Goal: Download file/media

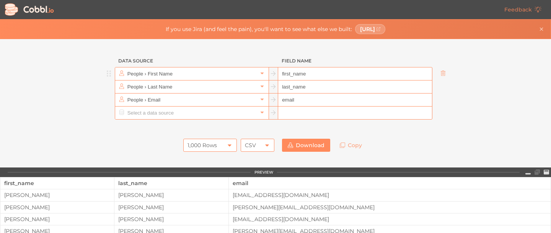
drag, startPoint x: 280, startPoint y: 74, endPoint x: 306, endPoint y: 74, distance: 26.8
click at [306, 74] on input "first_name" at bounding box center [354, 73] width 153 height 13
click at [259, 72] on icon at bounding box center [261, 72] width 5 height 5
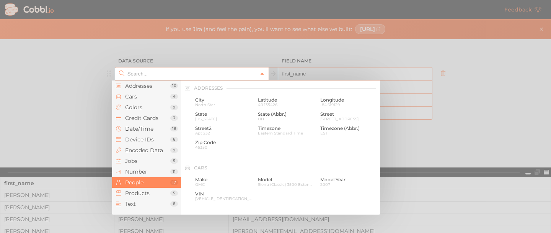
scroll to position [589, 0]
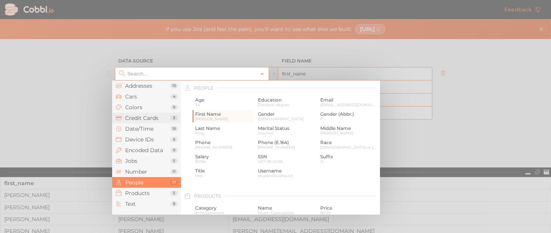
click at [146, 117] on span "Credit Cards" at bounding box center [147, 118] width 45 height 6
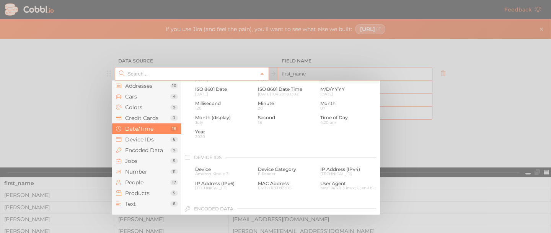
scroll to position [273, 0]
click at [148, 138] on span "Device IDs" at bounding box center [147, 139] width 45 height 6
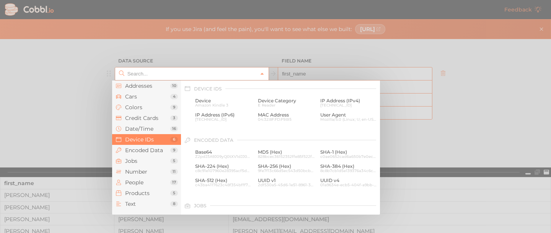
scroll to position [341, 0]
click at [213, 114] on span "IP Address (IPv6)" at bounding box center [223, 114] width 57 height 5
type input "Device IDs › IP Address (IPv6)"
type input "ipv6"
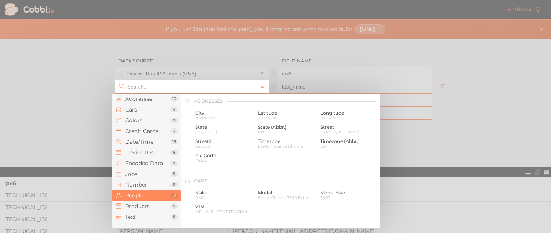
click at [259, 85] on icon at bounding box center [261, 86] width 5 height 5
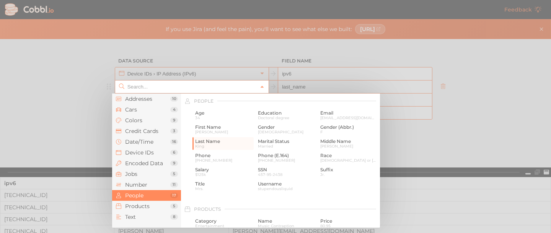
click at [325, 75] on div at bounding box center [275, 116] width 551 height 233
type input "People › Last Name"
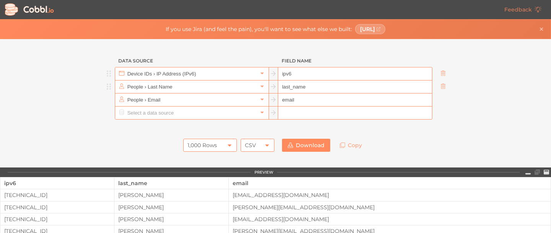
click at [288, 68] on input "ipv6" at bounding box center [354, 73] width 153 height 13
click at [288, 69] on input "ipv6" at bounding box center [354, 73] width 153 height 13
click at [311, 106] on input "text" at bounding box center [354, 112] width 153 height 13
paste input "Target Fund Name"
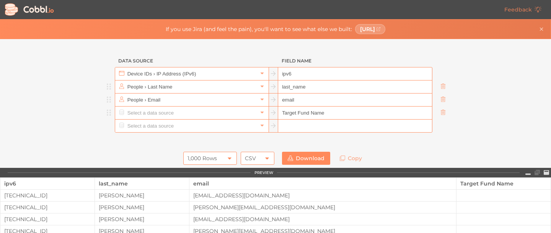
type input "Target Fund Name"
drag, startPoint x: 293, startPoint y: 102, endPoint x: 274, endPoint y: 98, distance: 18.7
click at [274, 98] on div "People › Email email" at bounding box center [273, 99] width 317 height 13
paste input "Target Fund Name"
drag, startPoint x: 293, startPoint y: 99, endPoint x: 273, endPoint y: 99, distance: 20.7
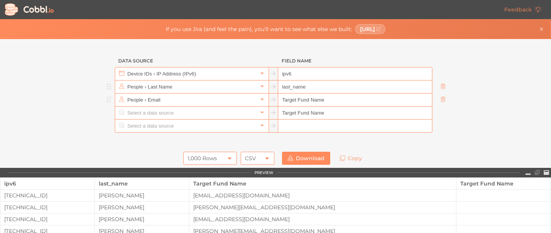
click at [273, 99] on div "People › Email Target Fund Name" at bounding box center [273, 99] width 317 height 13
type input "Target Fund Name"
drag, startPoint x: 320, startPoint y: 112, endPoint x: 272, endPoint y: 112, distance: 48.6
click at [272, 112] on div "Target Fund Name" at bounding box center [273, 112] width 317 height 13
click at [279, 127] on input "text" at bounding box center [354, 125] width 153 height 13
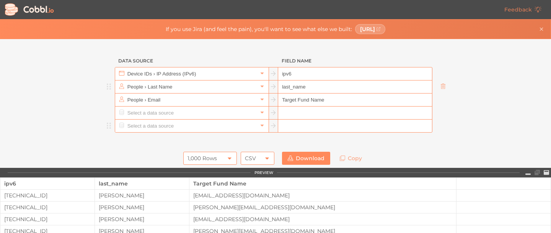
paste input "Target Fund Name"
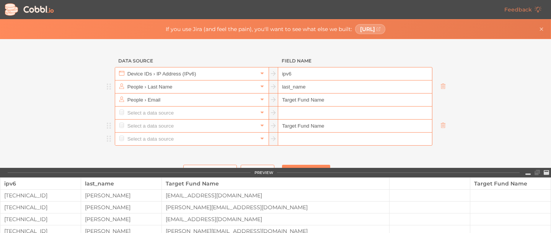
type input "Target Fund Name"
click at [408, 138] on input "text" at bounding box center [354, 138] width 153 height 13
click at [352, 112] on input "text" at bounding box center [354, 112] width 153 height 13
paste input "Target Fund Name"
drag, startPoint x: 308, startPoint y: 113, endPoint x: 321, endPoint y: 112, distance: 13.0
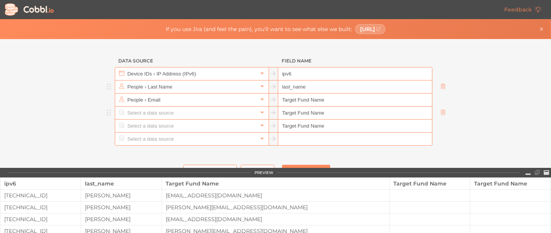
click at [321, 112] on input "Target Fund Name" at bounding box center [354, 112] width 153 height 13
type input "Target Fund ID"
drag, startPoint x: 312, startPoint y: 85, endPoint x: 277, endPoint y: 88, distance: 36.1
click at [278, 88] on input "last_name" at bounding box center [354, 86] width 153 height 13
paste input "Target Fund N"
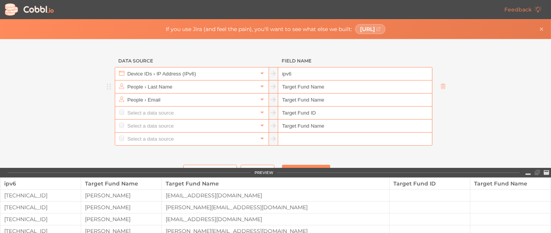
drag, startPoint x: 307, startPoint y: 86, endPoint x: 320, endPoint y: 86, distance: 13.0
click at [320, 86] on input "Target Fund Name" at bounding box center [354, 86] width 153 height 13
click at [287, 87] on input "Target Fund ID" at bounding box center [354, 86] width 153 height 13
paste input "Source"
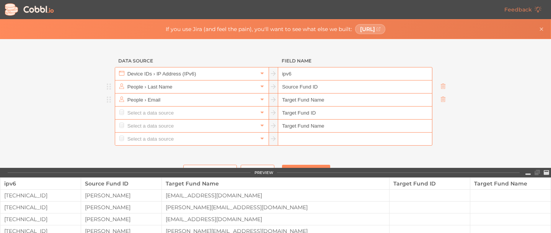
type input "Source Fund ID"
click at [286, 99] on input "Target Fund Name" at bounding box center [354, 99] width 153 height 13
paste input "Source"
type input "Source Fund Name"
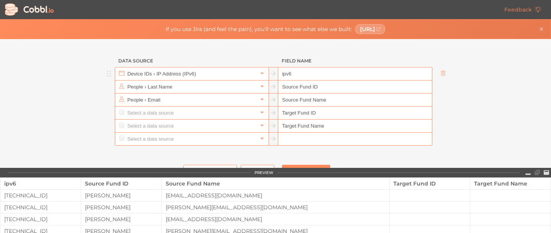
click at [286, 73] on input "ipv6" at bounding box center [354, 73] width 153 height 13
click at [285, 72] on input "ipv6" at bounding box center [354, 73] width 153 height 13
paste input "Fund List ID"
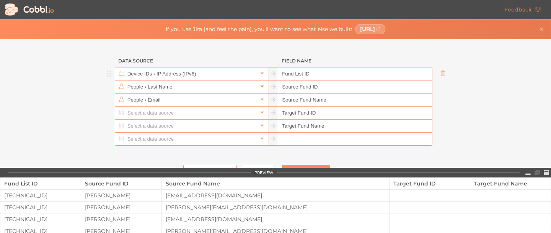
type input "Fund List ID"
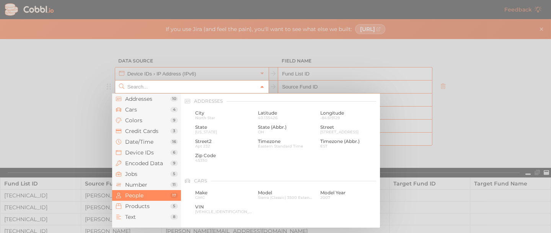
click at [259, 89] on link at bounding box center [261, 87] width 9 height 8
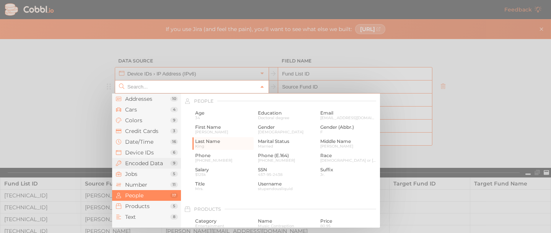
click at [165, 162] on span "Encoded Data" at bounding box center [147, 163] width 45 height 6
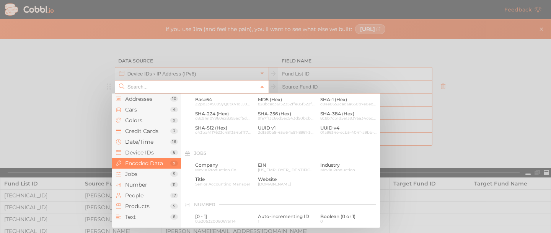
scroll to position [393, 0]
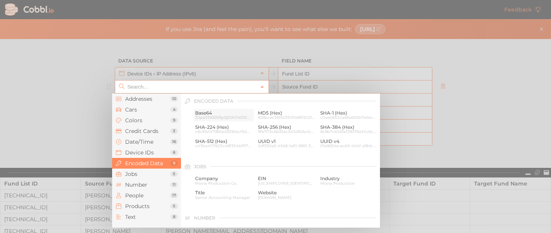
click at [212, 114] on span "Base64" at bounding box center [223, 112] width 57 height 5
type input "Encoded Data › Base64"
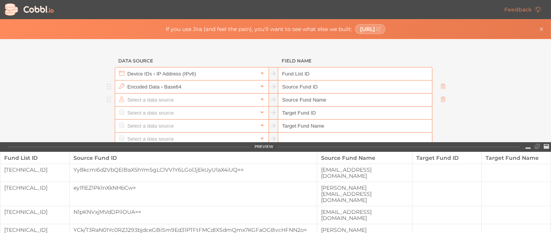
click at [187, 103] on input "text" at bounding box center [191, 99] width 132 height 13
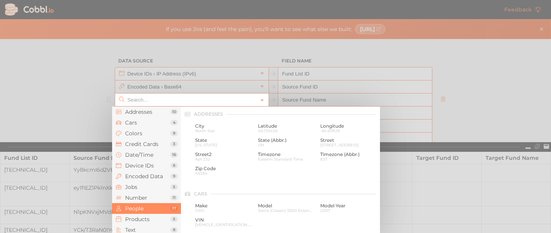
scroll to position [589, 0]
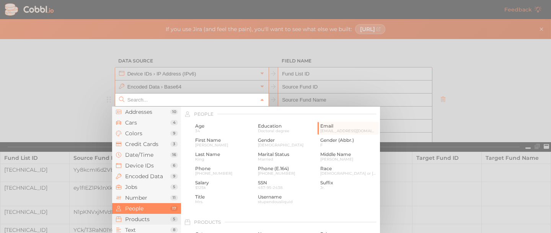
click at [148, 219] on span "Products" at bounding box center [147, 219] width 45 height 6
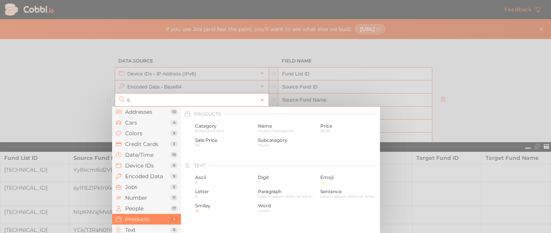
scroll to position [0, 0]
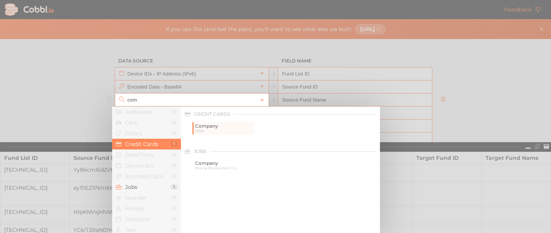
click at [225, 101] on input "com" at bounding box center [191, 99] width 132 height 13
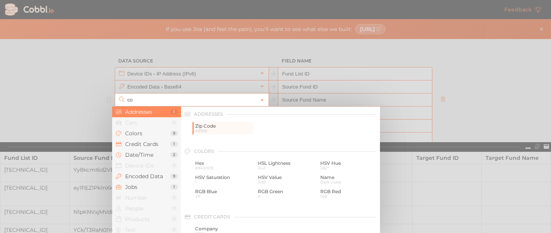
type input "c"
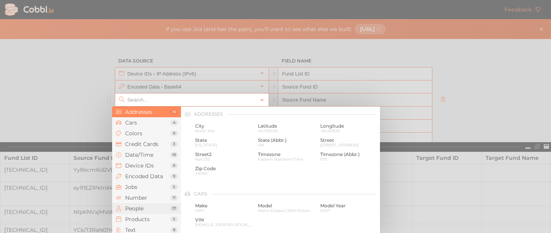
click at [136, 210] on span "People" at bounding box center [147, 208] width 45 height 6
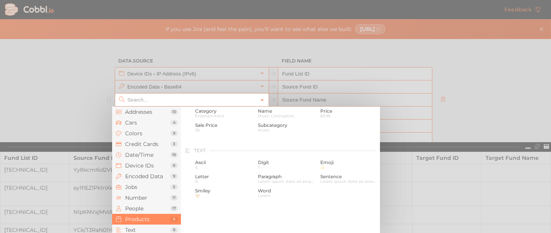
scroll to position [666, 0]
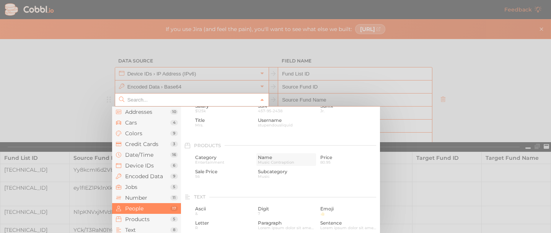
click at [265, 160] on span "Music Contraption" at bounding box center [286, 162] width 57 height 4
type input "Products › Name"
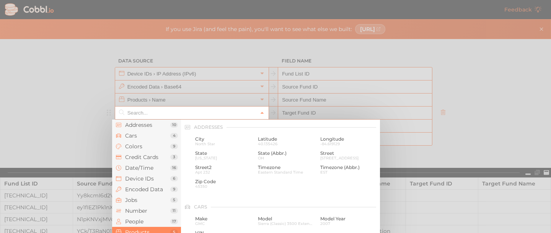
scroll to position [697, 0]
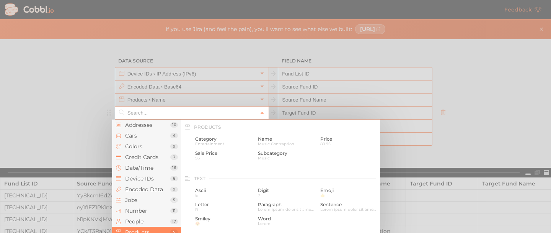
click at [216, 113] on input "text" at bounding box center [191, 112] width 132 height 13
click at [153, 185] on li "Encoded Data 9" at bounding box center [146, 189] width 69 height 11
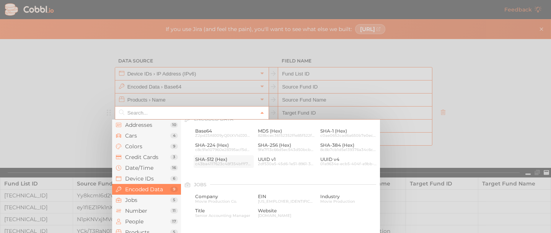
scroll to position [393, 0]
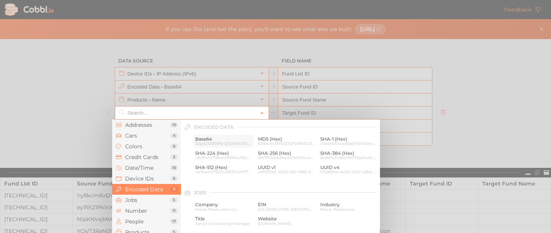
click at [220, 141] on span "Z2pdJ3A9J09yQ0tXV1dJJ094L11NTng=" at bounding box center [223, 143] width 57 height 4
type input "Encoded Data › Base64"
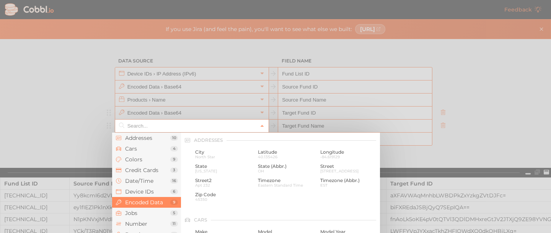
click at [215, 129] on input "text" at bounding box center [191, 125] width 132 height 13
click at [162, 130] on input "text" at bounding box center [191, 125] width 132 height 13
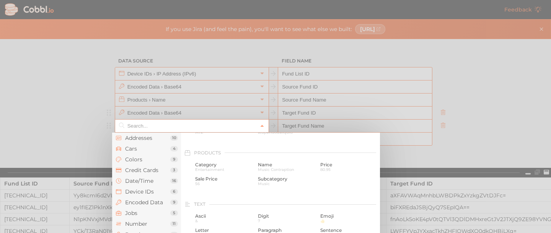
scroll to position [699, 0]
click at [273, 149] on span "Name" at bounding box center [286, 149] width 57 height 5
type input "Products › Name"
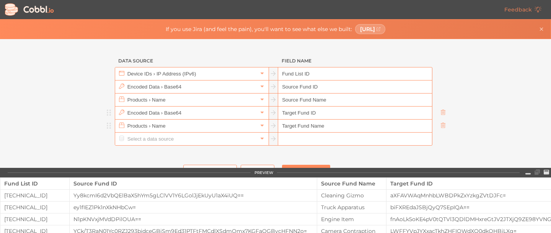
click at [476, 132] on div "Data Source Field Name Device IDs › IP Address (IPv6) Fund List ID Encoded Data…" at bounding box center [275, 103] width 550 height 129
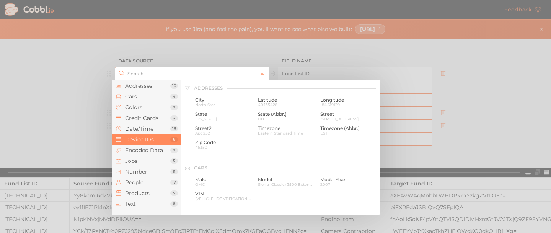
scroll to position [341, 0]
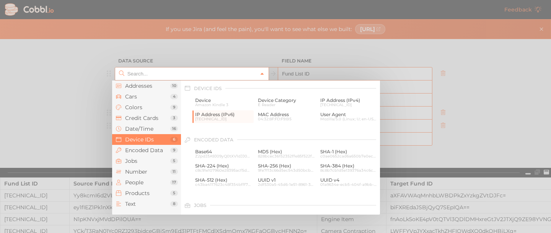
click at [261, 75] on icon at bounding box center [261, 73] width 5 height 5
click at [153, 120] on span "Credit Cards" at bounding box center [147, 118] width 45 height 6
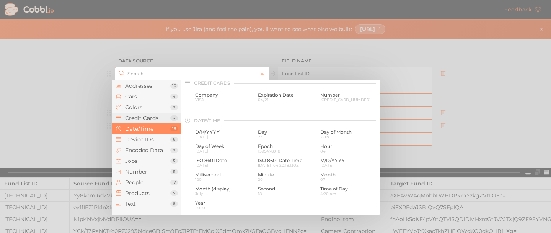
scroll to position [196, 0]
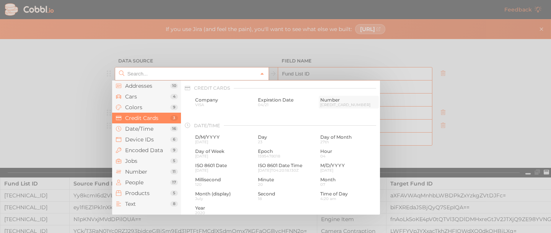
click at [323, 102] on span "Number" at bounding box center [348, 99] width 57 height 5
type input "Credit Cards › Number"
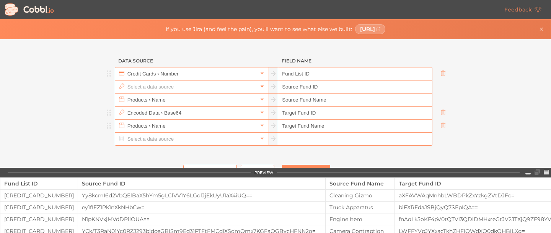
click at [259, 85] on icon at bounding box center [261, 85] width 5 height 5
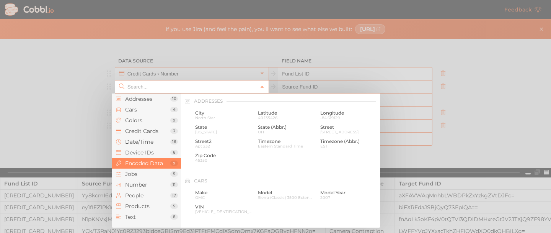
scroll to position [393, 0]
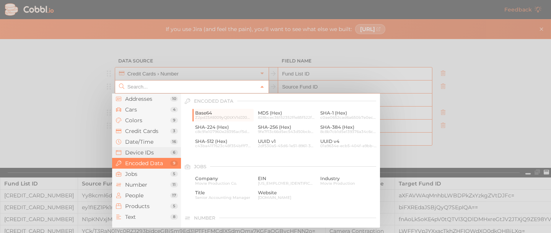
click at [137, 150] on span "Device IDs" at bounding box center [147, 152] width 45 height 6
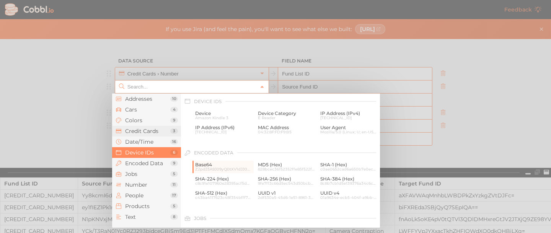
click at [158, 133] on span "Credit Cards" at bounding box center [147, 131] width 45 height 6
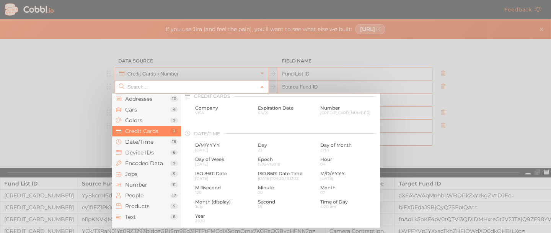
scroll to position [196, 0]
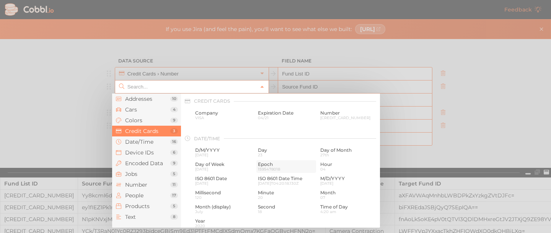
click at [268, 166] on span "Epoch" at bounding box center [286, 163] width 57 height 5
type input "Date/Time › Epoch"
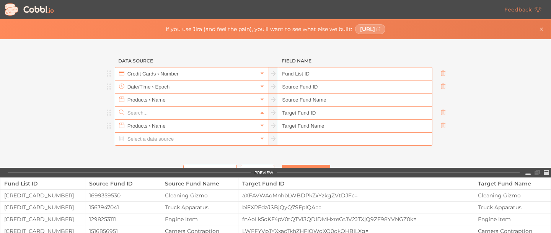
click at [261, 113] on icon at bounding box center [261, 112] width 5 height 5
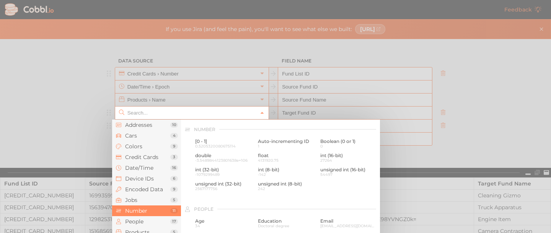
scroll to position [508, 0]
click at [145, 168] on span "Date/Time" at bounding box center [147, 167] width 45 height 6
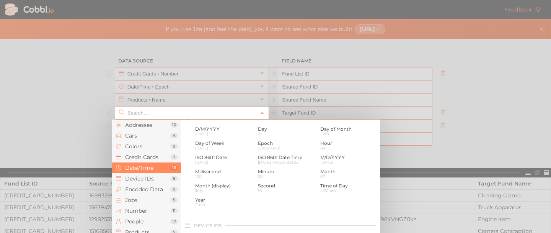
scroll to position [233, 0]
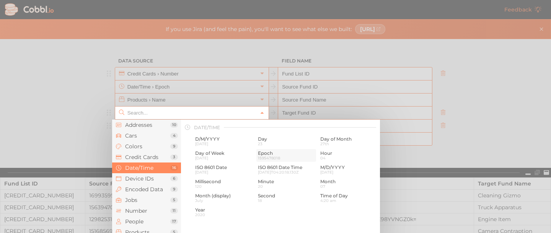
click at [267, 158] on span "1595478018" at bounding box center [286, 158] width 57 height 4
type input "Date/Time › Epoch"
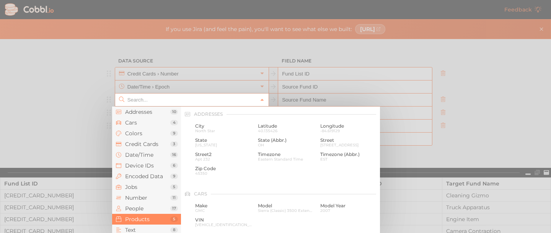
click at [186, 103] on input "text" at bounding box center [191, 99] width 132 height 13
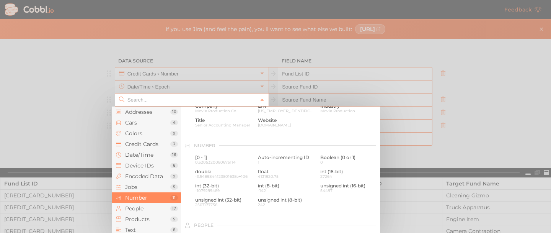
scroll to position [475, 0]
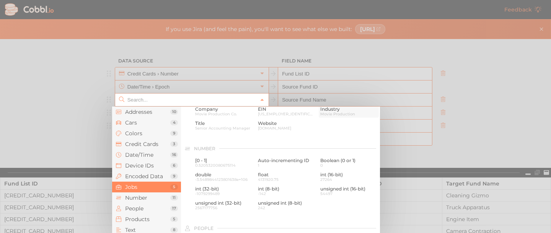
click at [337, 111] on span "Industry" at bounding box center [348, 108] width 57 height 5
type input "Jobs › Industry"
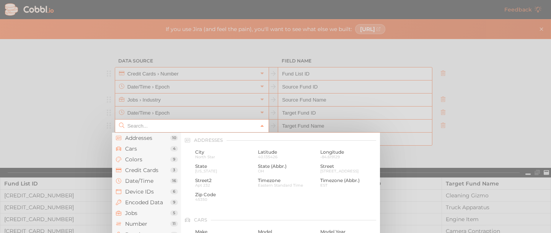
scroll to position [697, 0]
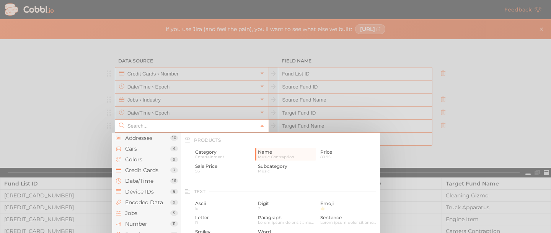
click at [221, 127] on input "text" at bounding box center [191, 125] width 132 height 13
click at [135, 208] on li "Jobs 5" at bounding box center [146, 212] width 69 height 11
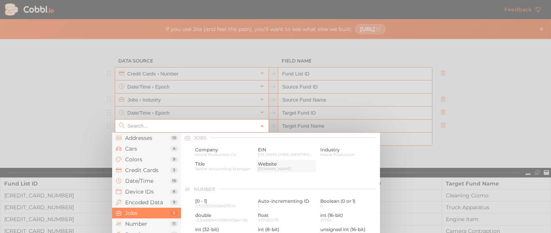
scroll to position [458, 0]
click at [324, 153] on span "Industry" at bounding box center [348, 151] width 57 height 5
type input "Jobs › Industry"
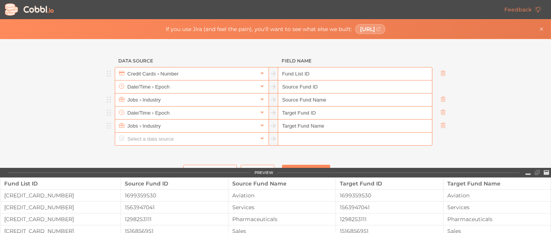
click at [465, 134] on div "Data Source Field Name Credit Cards › Number Fund List ID Date/Time › Epoch Sou…" at bounding box center [275, 103] width 550 height 129
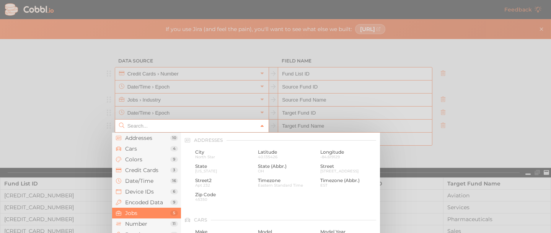
click at [259, 124] on icon at bounding box center [261, 125] width 5 height 5
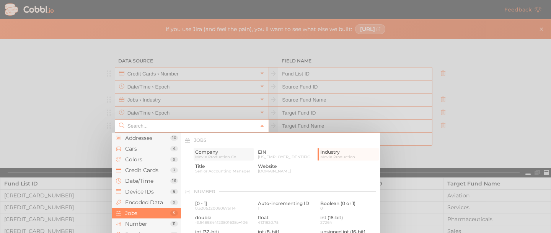
click at [226, 158] on span "Movie Production Co." at bounding box center [223, 157] width 57 height 4
type input "Jobs › Company"
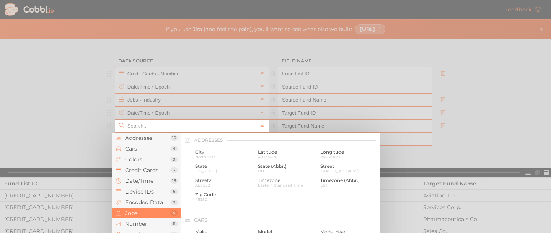
click at [259, 126] on icon at bounding box center [261, 125] width 5 height 5
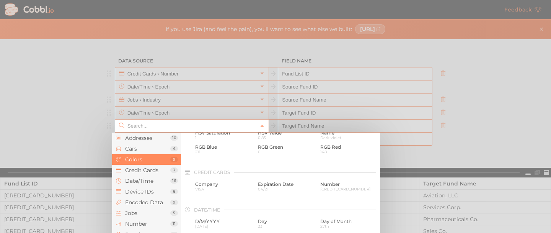
scroll to position [152, 0]
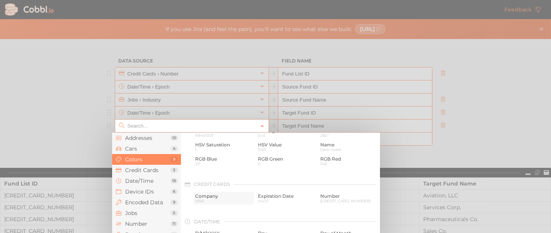
click at [219, 200] on span "VISA" at bounding box center [223, 201] width 57 height 4
type input "Credit Cards › Company"
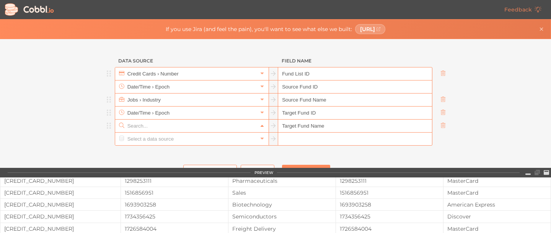
scroll to position [196, 0]
click at [259, 127] on icon at bounding box center [261, 125] width 5 height 5
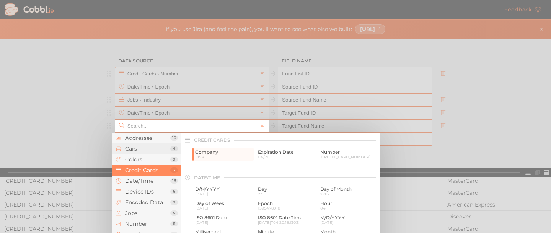
click at [149, 151] on span "Cars" at bounding box center [147, 148] width 45 height 6
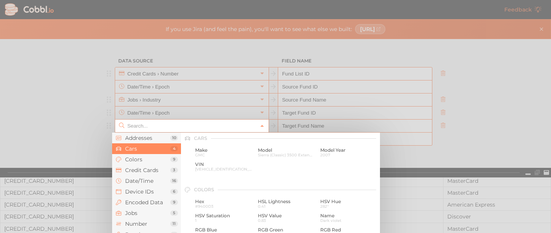
scroll to position [80, 0]
click at [161, 140] on span "Addresses" at bounding box center [147, 138] width 45 height 6
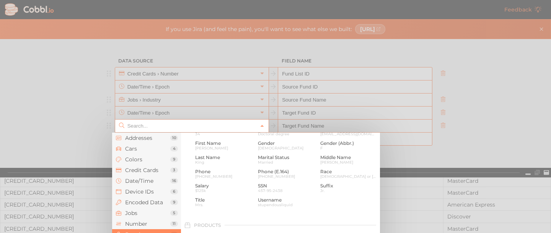
scroll to position [650, 0]
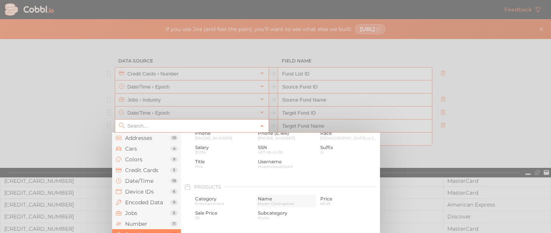
click at [267, 201] on span "Music Contraption" at bounding box center [286, 203] width 57 height 4
type input "Products › Name"
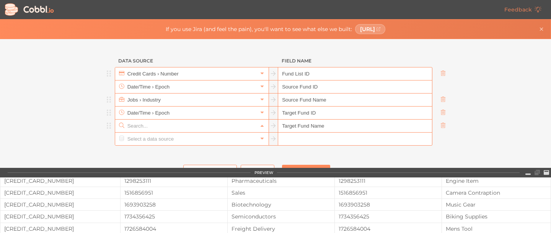
scroll to position [697, 0]
click at [214, 129] on input "text" at bounding box center [191, 125] width 132 height 13
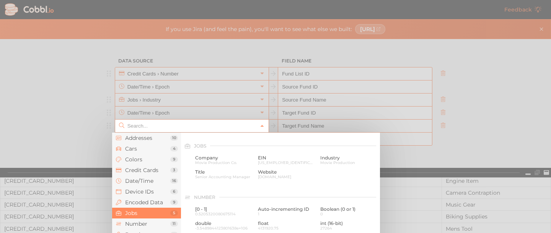
scroll to position [429, 0]
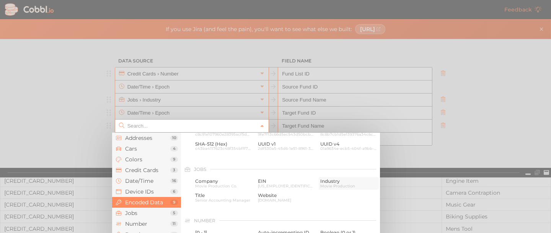
click at [343, 187] on span "Movie Production" at bounding box center [348, 186] width 57 height 4
type input "Jobs › Industry"
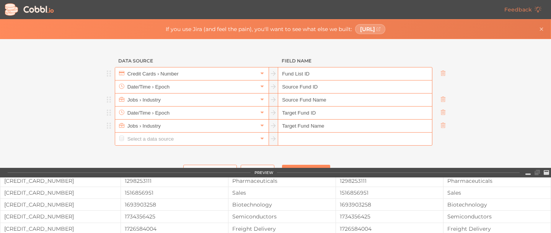
click at [467, 114] on div "Data Source Field Name Credit Cards › Number Fund List ID Date/Time › Epoch Sou…" at bounding box center [275, 103] width 550 height 129
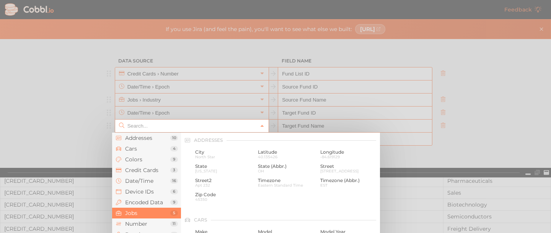
click at [228, 126] on input "text" at bounding box center [191, 125] width 132 height 13
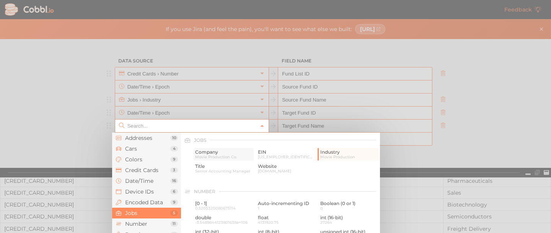
click at [194, 155] on div "Company Movie Production Co." at bounding box center [224, 154] width 60 height 13
type input "Jobs › Company"
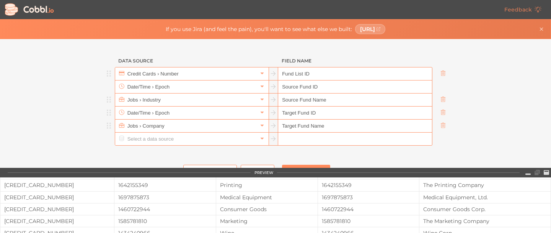
scroll to position [254, 0]
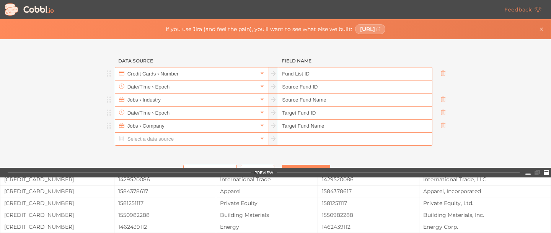
click at [543, 172] on link at bounding box center [546, 173] width 9 height 8
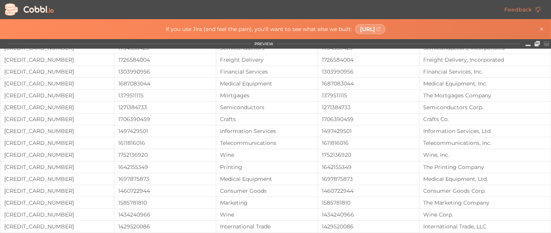
scroll to position [0, 0]
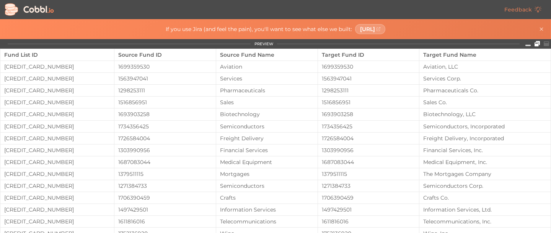
click at [535, 44] on icon at bounding box center [536, 43] width 5 height 5
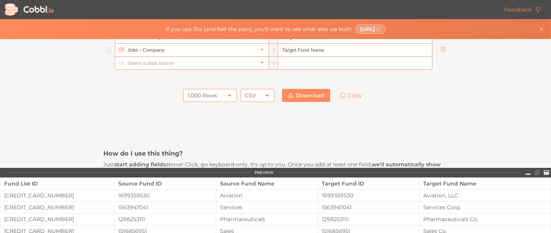
scroll to position [76, 0]
click at [221, 94] on div "1,000 Rows" at bounding box center [210, 94] width 54 height 13
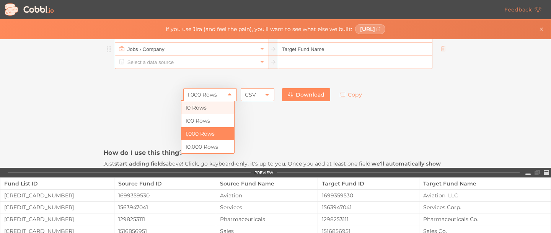
click at [211, 111] on li "10 Rows" at bounding box center [207, 107] width 53 height 13
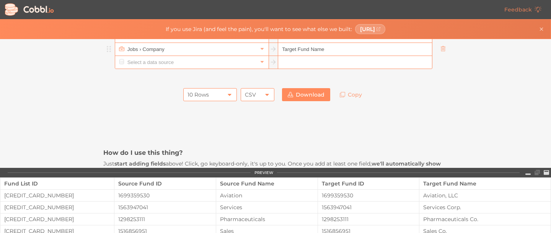
click at [226, 98] on div "10 Rows" at bounding box center [210, 94] width 54 height 13
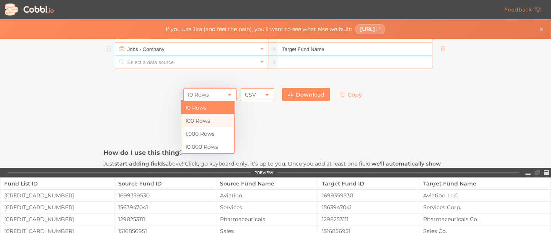
click at [208, 123] on li "100 Rows" at bounding box center [207, 120] width 53 height 13
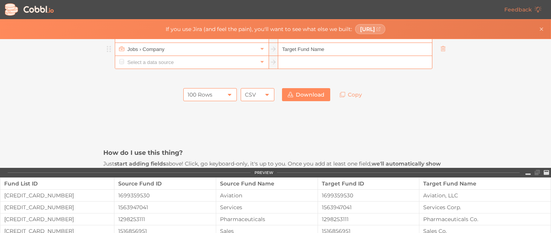
click at [223, 94] on div "100 Rows" at bounding box center [210, 94] width 54 height 13
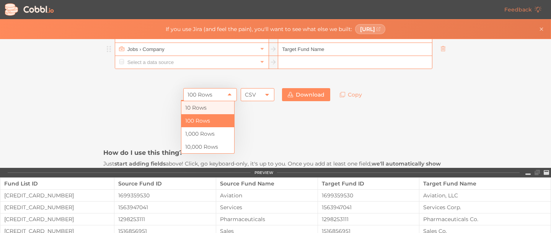
click at [210, 110] on li "10 Rows" at bounding box center [207, 107] width 53 height 13
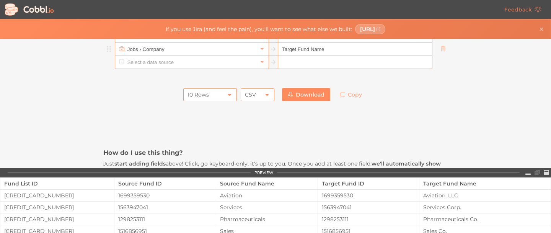
click at [222, 93] on div "10 Rows" at bounding box center [210, 94] width 54 height 13
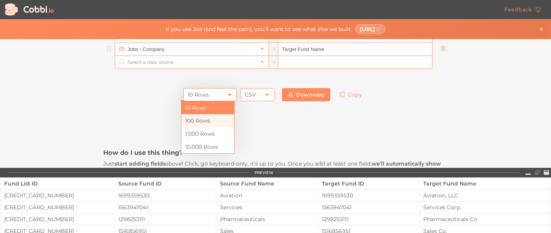
click at [210, 121] on li "100 Rows" at bounding box center [207, 120] width 53 height 13
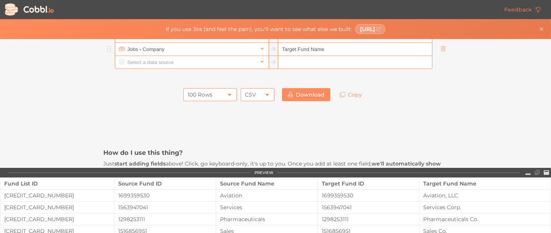
click at [293, 96] on link "Download" at bounding box center [306, 94] width 48 height 13
click at [473, 62] on div "Data Source Field Name Credit Cards › Number Fund List ID Date/Time › Epoch Sou…" at bounding box center [275, 103] width 550 height 129
click at [257, 95] on div "CSV" at bounding box center [258, 94] width 34 height 13
click at [289, 95] on icon at bounding box center [290, 94] width 5 height 5
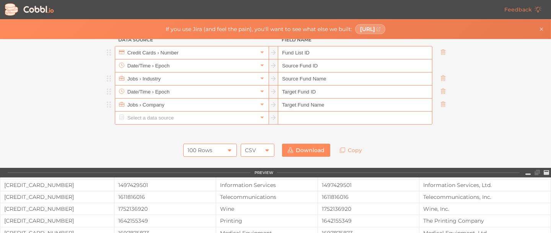
scroll to position [0, 0]
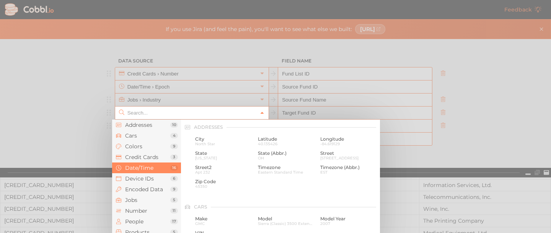
click at [259, 111] on icon at bounding box center [261, 112] width 5 height 5
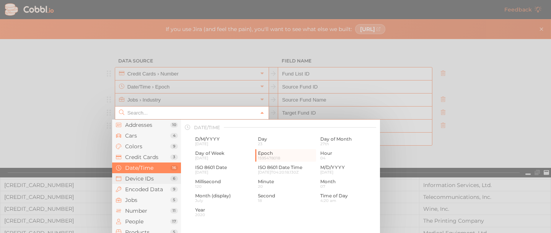
click at [141, 181] on span "Device IDs" at bounding box center [147, 178] width 45 height 6
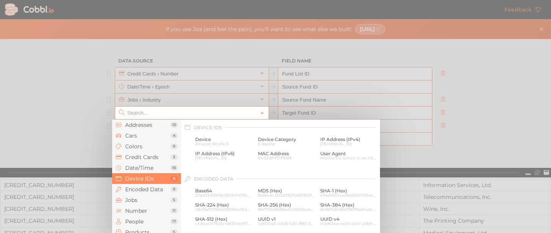
scroll to position [379, 0]
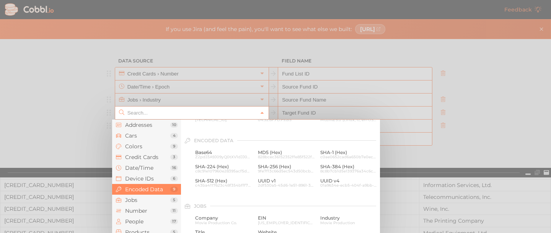
click at [511, 107] on div at bounding box center [275, 116] width 551 height 233
type input "Date/Time › Epoch"
